Goal: Task Accomplishment & Management: Use online tool/utility

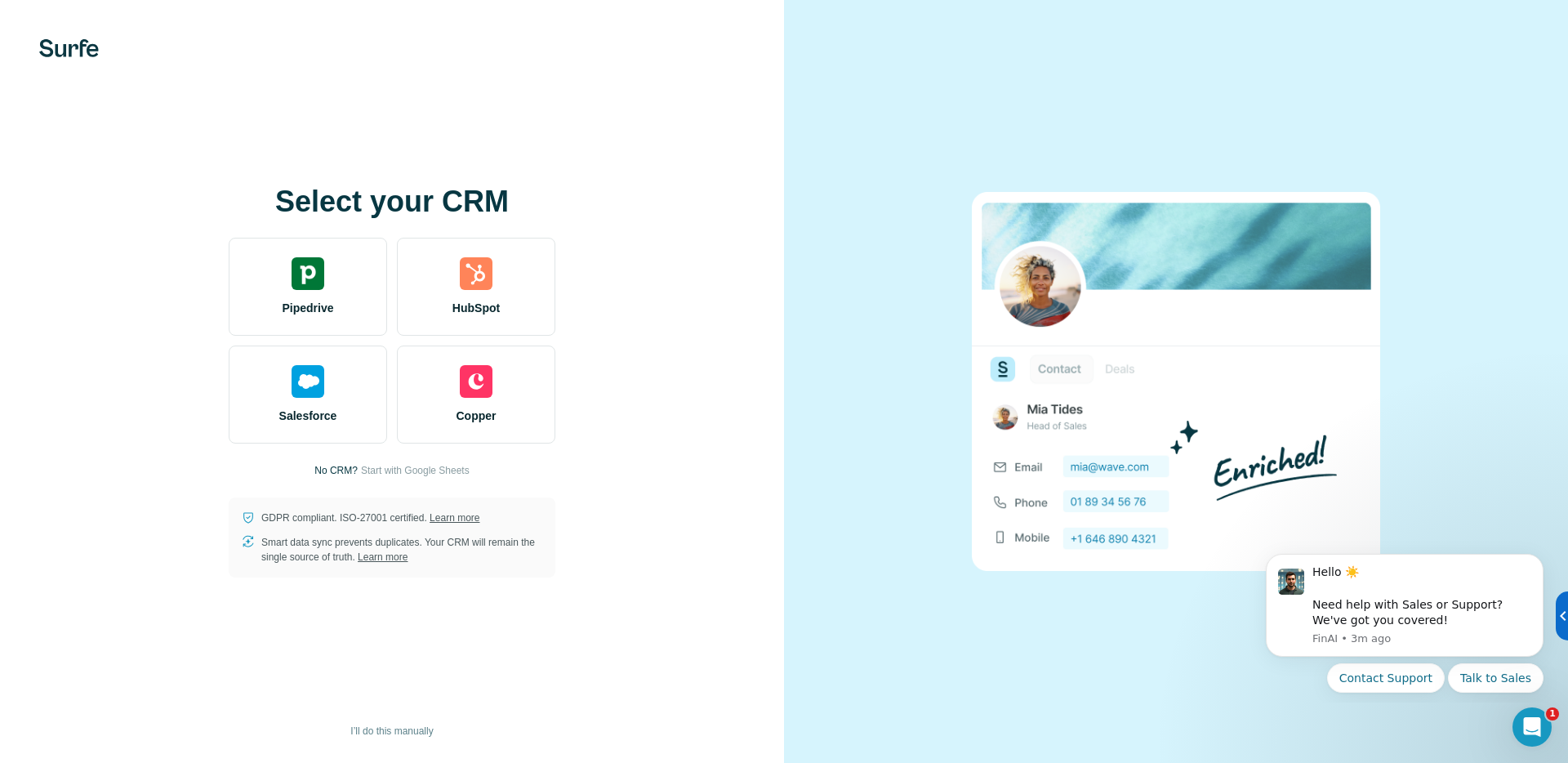
click at [75, 46] on img at bounding box center [69, 49] width 60 height 18
click at [70, 51] on img at bounding box center [69, 49] width 60 height 18
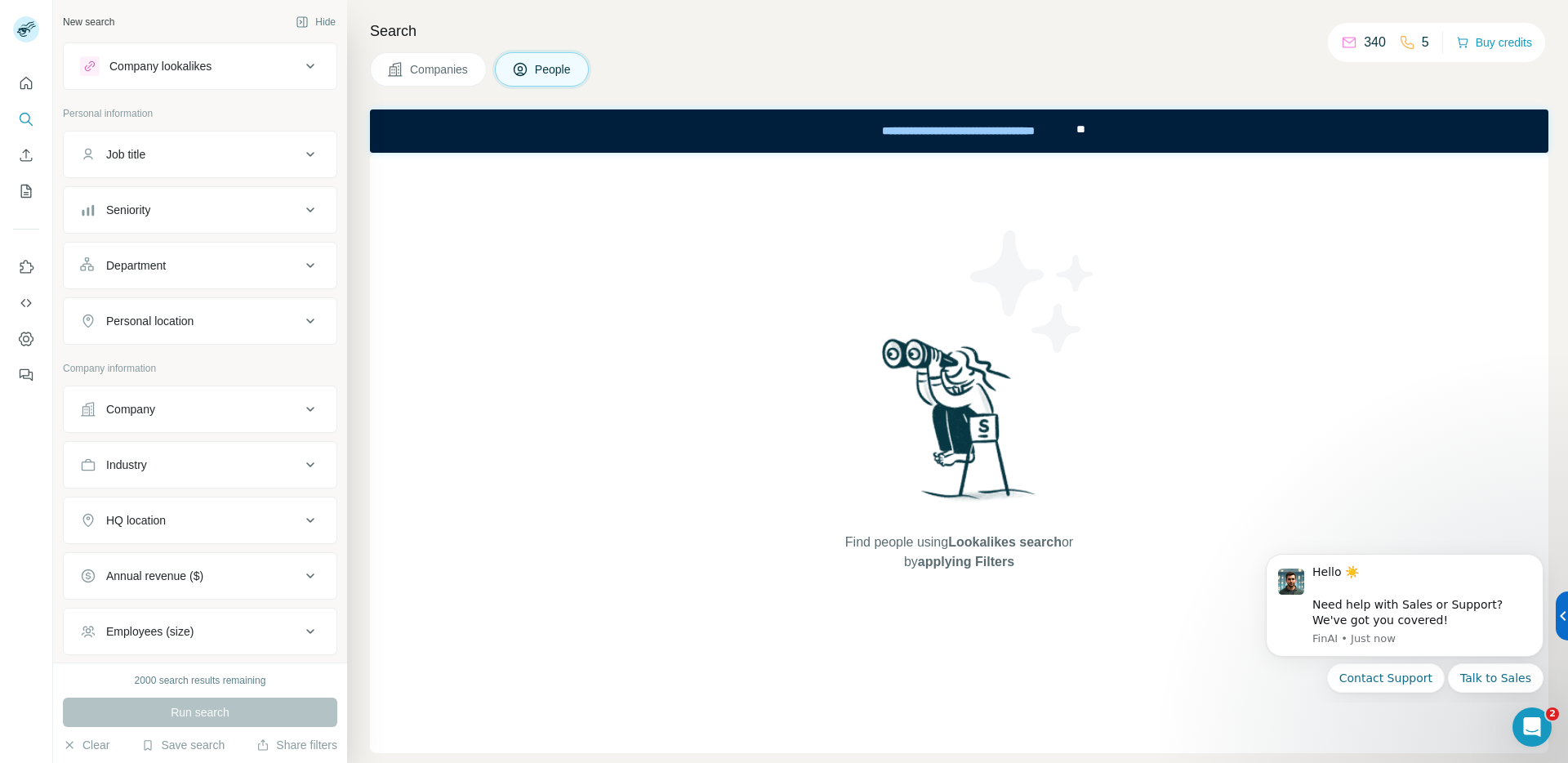
click at [1343, 40] on icon at bounding box center [1349, 43] width 13 height 11
click at [204, 63] on div "Company lookalikes" at bounding box center [160, 66] width 102 height 17
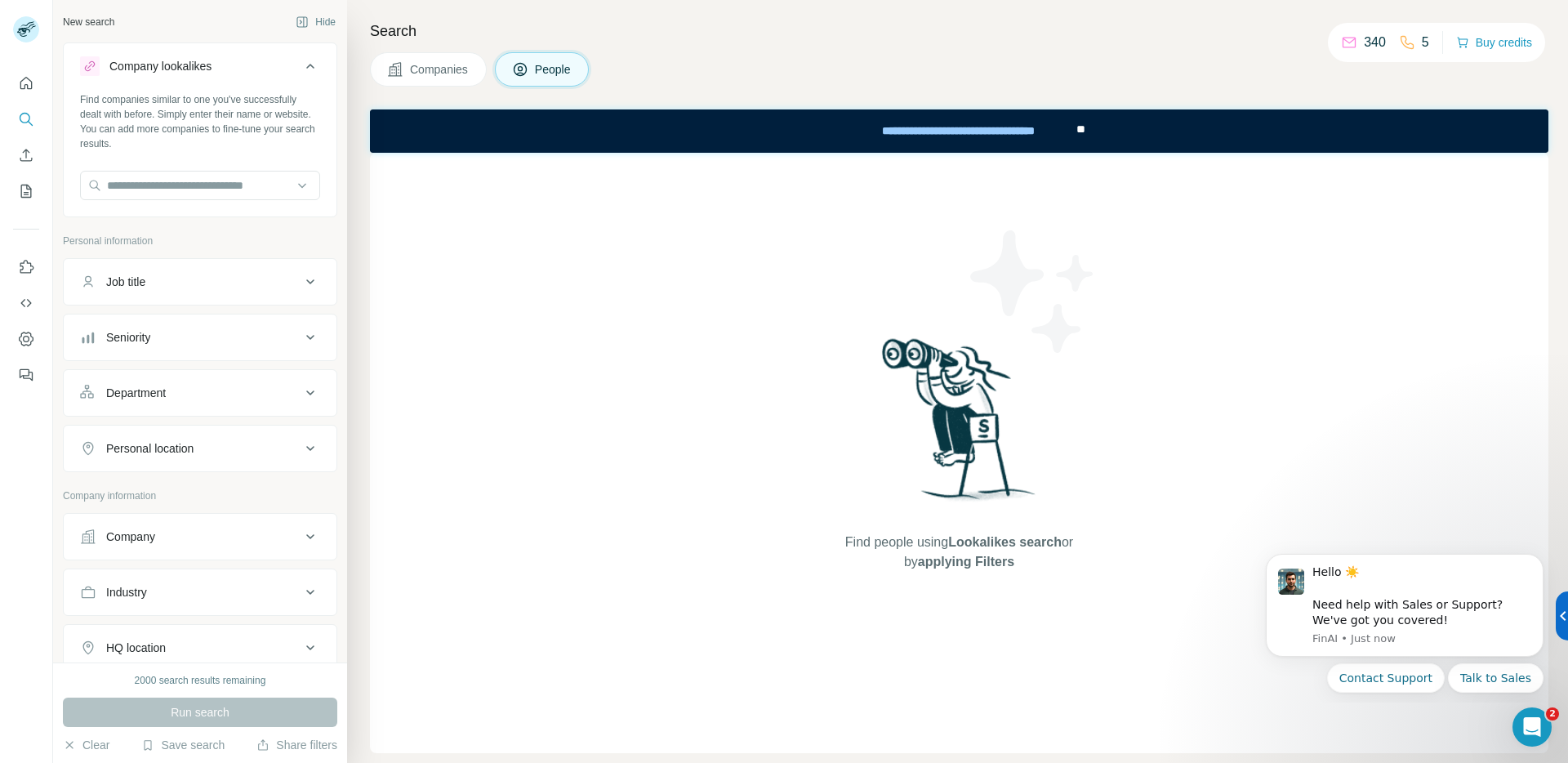
click at [204, 63] on div "Company lookalikes" at bounding box center [160, 66] width 102 height 17
